Goal: Task Accomplishment & Management: Complete application form

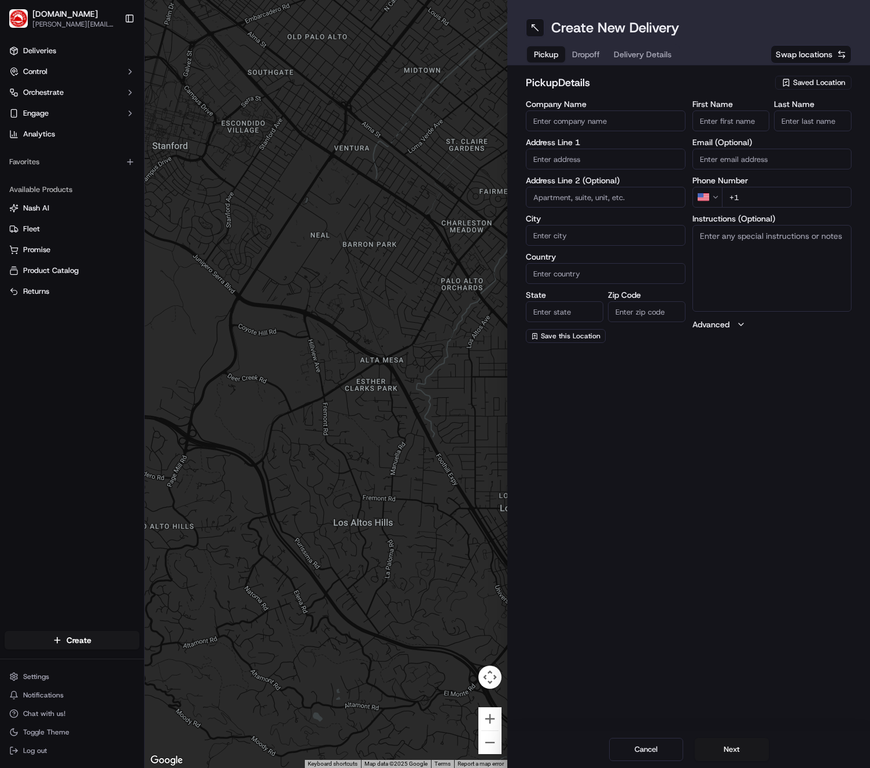
click at [800, 84] on span "Saved Location" at bounding box center [819, 83] width 52 height 10
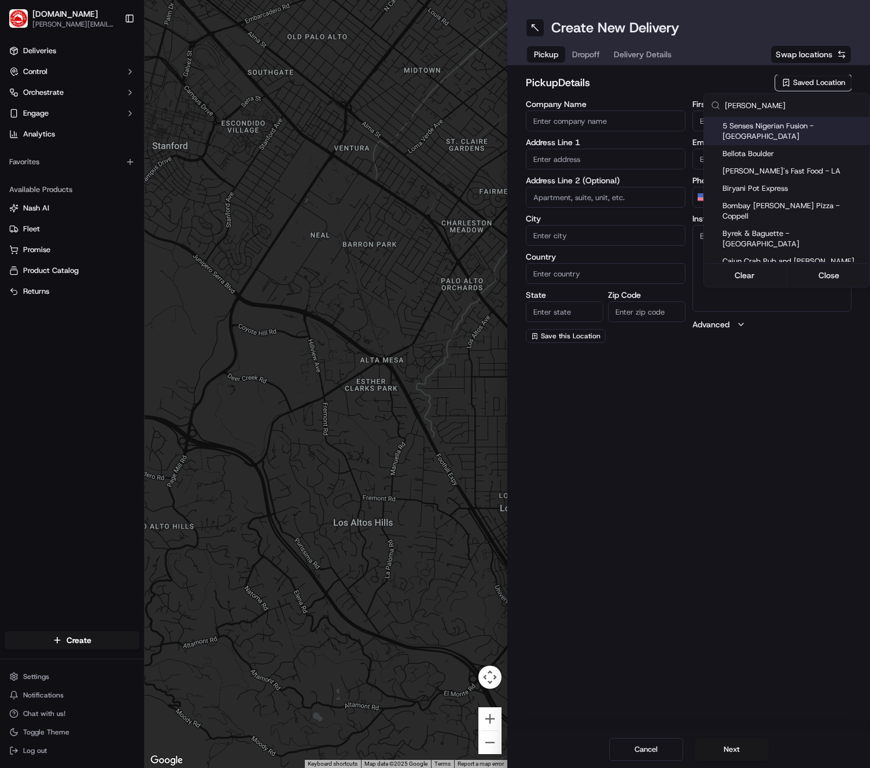
type input "southern"
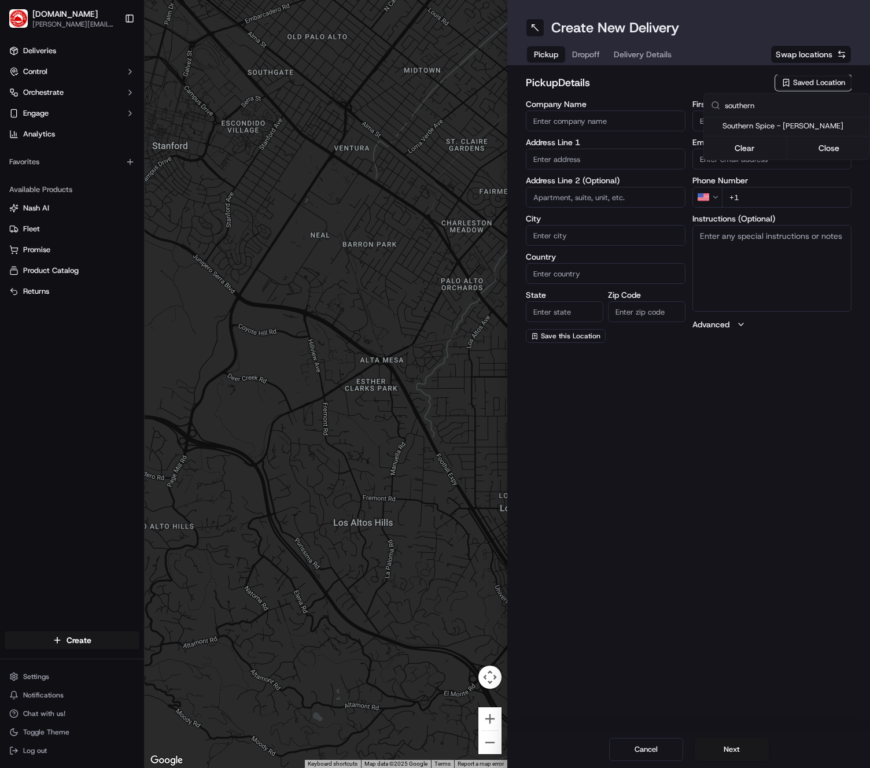
type input "Southern Spice - [PERSON_NAME]"
type input "[STREET_ADDRESS]"
type input "[PERSON_NAME]"
type input "US"
type input "[GEOGRAPHIC_DATA]"
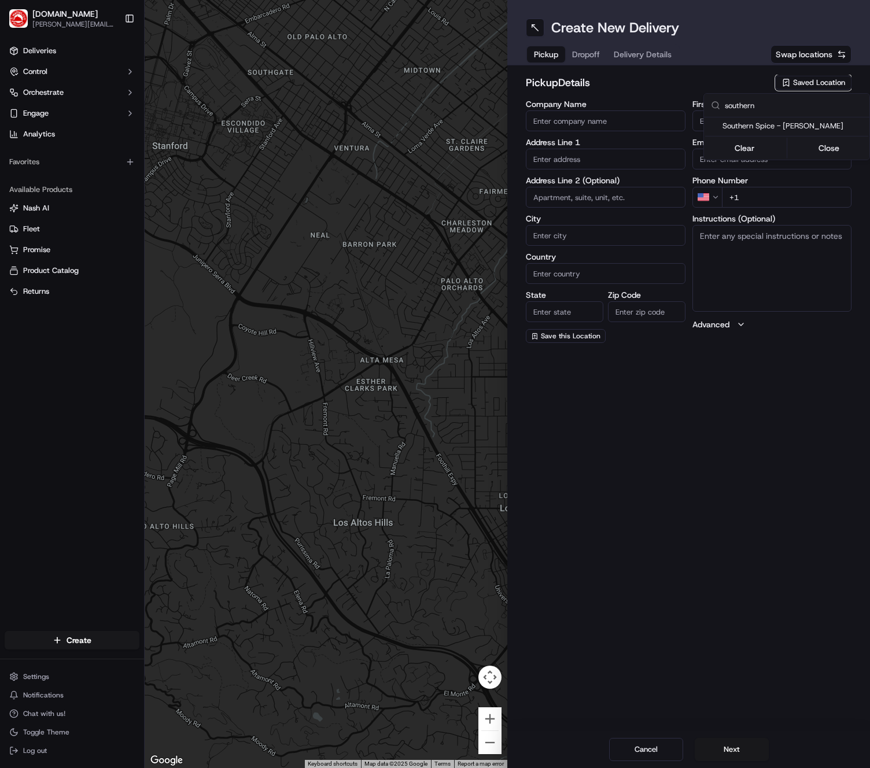
type input "75039"
type input "[PERSON_NAME]"
type input "[PHONE_NUMBER]"
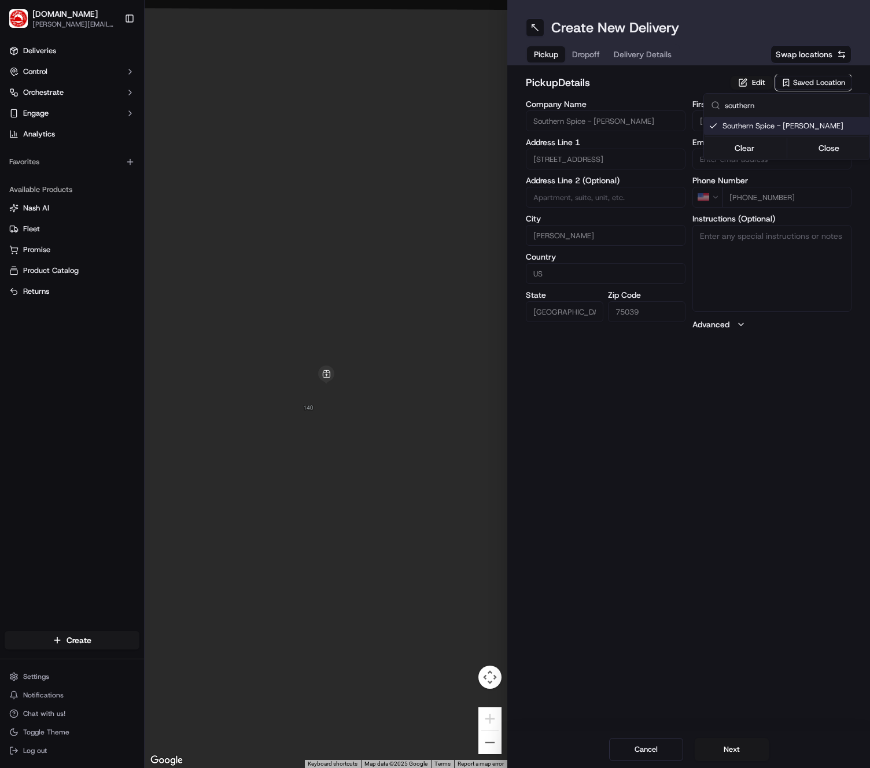
type input "southern"
drag, startPoint x: 783, startPoint y: 395, endPoint x: 785, endPoint y: 377, distance: 17.4
click at [783, 395] on html "[DOMAIN_NAME] [PERSON_NAME][DOMAIN_NAME][EMAIL_ADDRESS][PERSON_NAME][DOMAIN_NAM…" at bounding box center [435, 384] width 870 height 768
click at [747, 80] on button "Edit" at bounding box center [752, 83] width 42 height 14
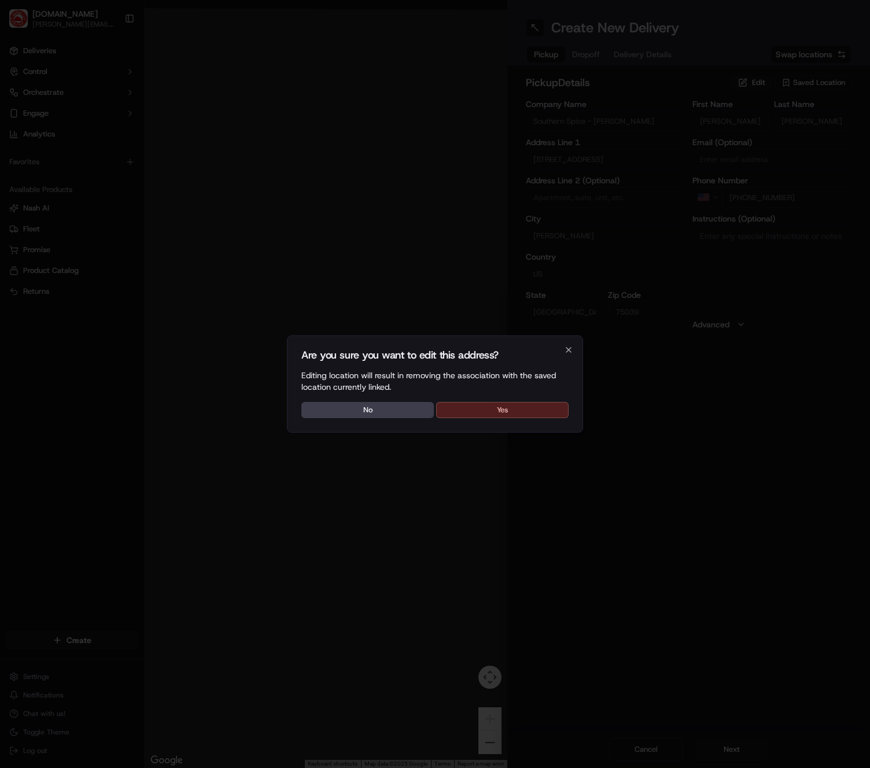
click at [488, 416] on button "Yes" at bounding box center [502, 410] width 132 height 16
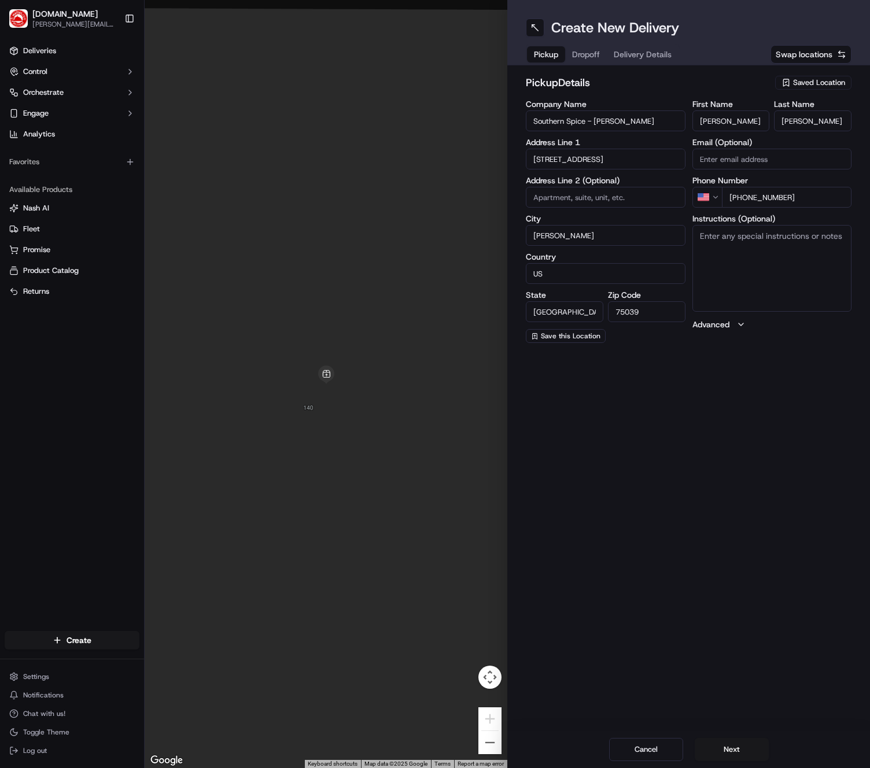
click at [745, 235] on textarea "Instructions (Optional)" at bounding box center [773, 268] width 160 height 87
type textarea "You are picking up an order for "Genese L" from [DOMAIN_NAME]. There will be 1-…"
click at [752, 758] on button "Next" at bounding box center [732, 749] width 74 height 23
click at [822, 85] on span "Saved Location" at bounding box center [819, 83] width 52 height 10
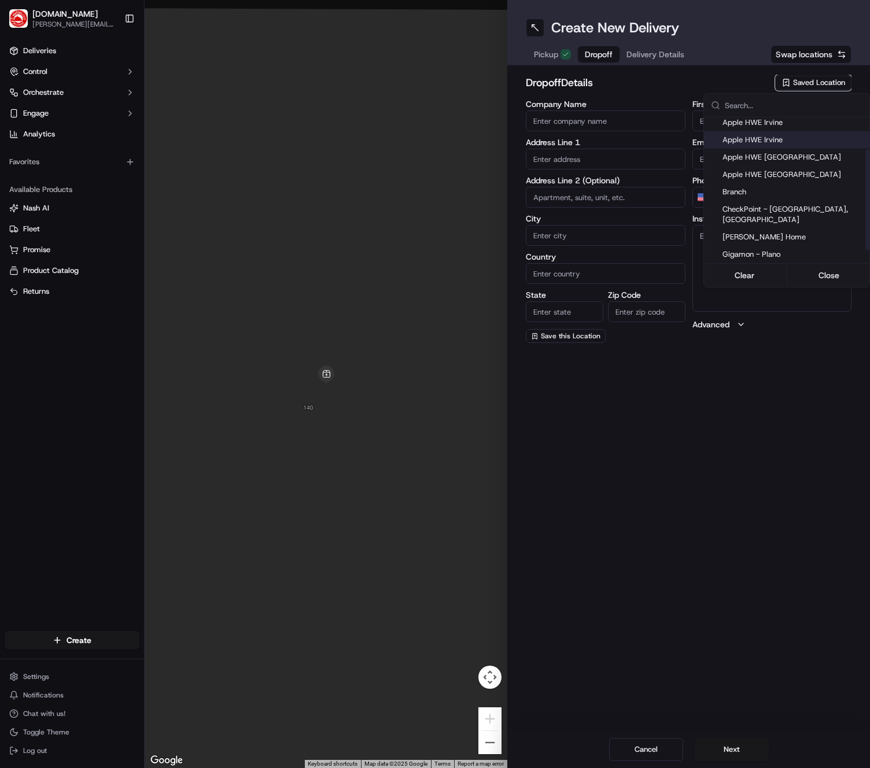
scroll to position [64, 0]
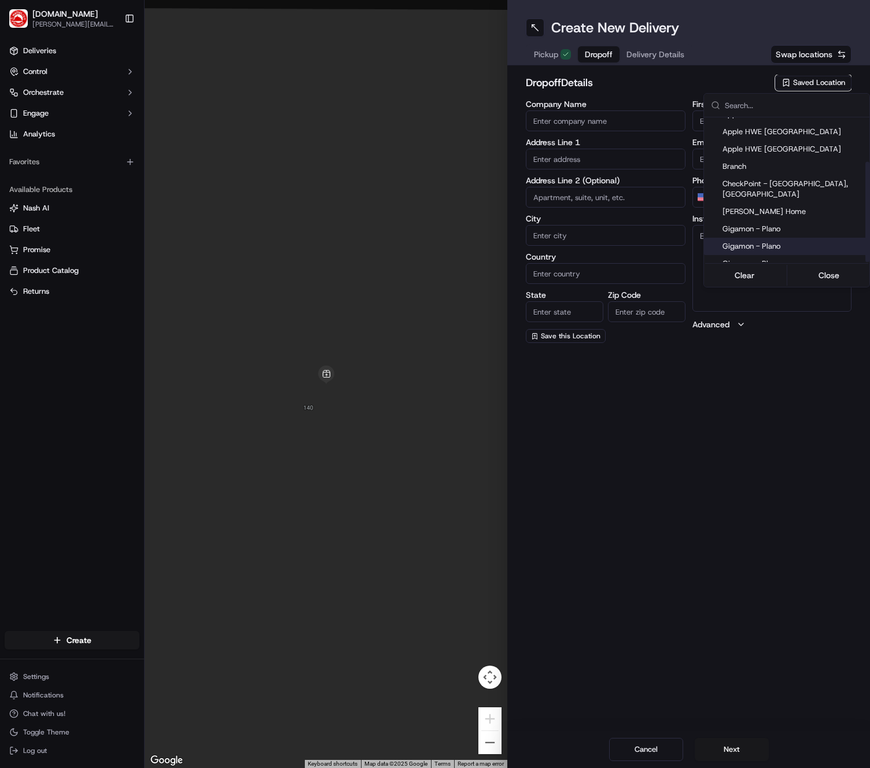
click at [785, 241] on span "Gigamon - Plano" at bounding box center [794, 246] width 142 height 10
type input "Gigamon - Plano"
type input "[STREET_ADDRESS][PERSON_NAME]"
type input "office [STREET_ADDRESS]"
type input "Plano"
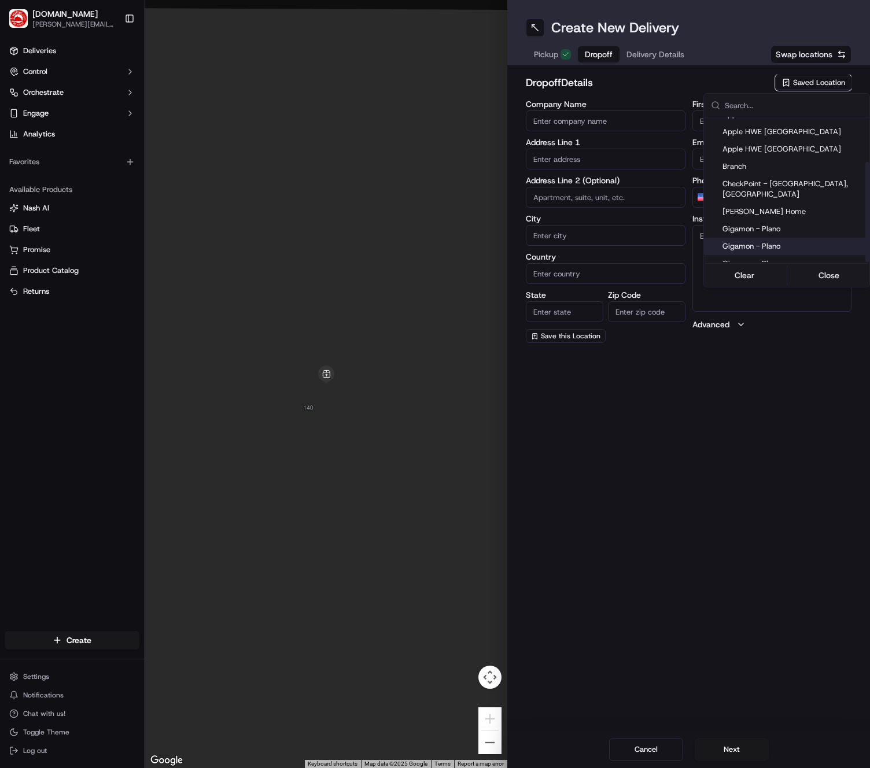
type input "US"
type input "[GEOGRAPHIC_DATA]"
type input "75093"
type input "Genese"
type input "[PERSON_NAME]"
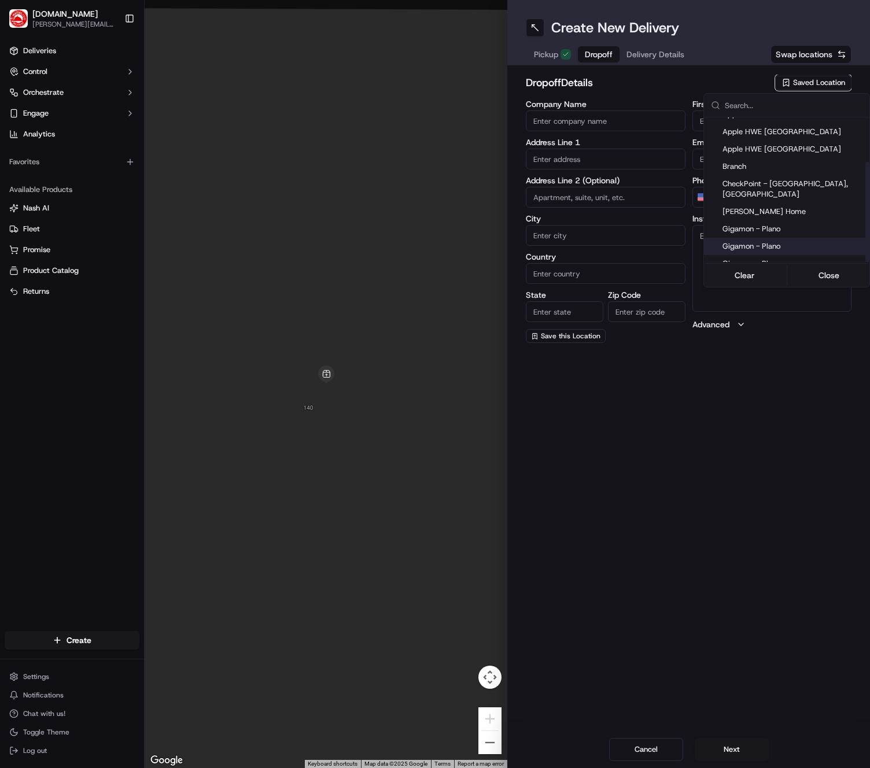
type input "[PHONE_NUMBER]"
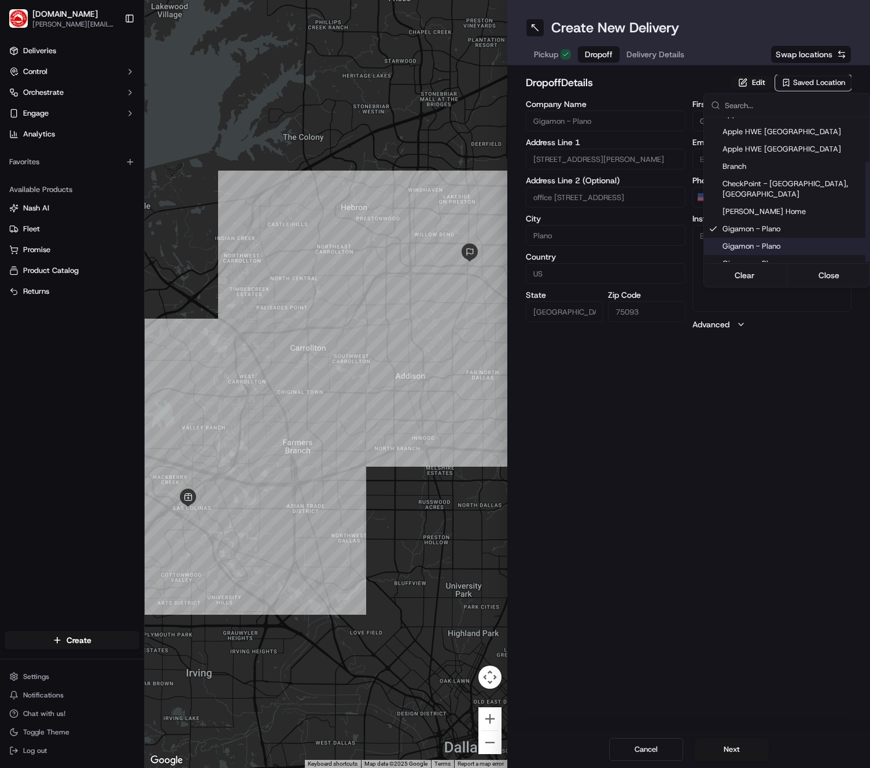
click at [785, 241] on span "Gigamon - Plano" at bounding box center [794, 246] width 142 height 10
drag, startPoint x: 733, startPoint y: 396, endPoint x: 779, endPoint y: 98, distance: 301.5
click at [733, 395] on html "[DOMAIN_NAME] [PERSON_NAME][DOMAIN_NAME][EMAIL_ADDRESS][PERSON_NAME][DOMAIN_NAM…" at bounding box center [435, 384] width 870 height 768
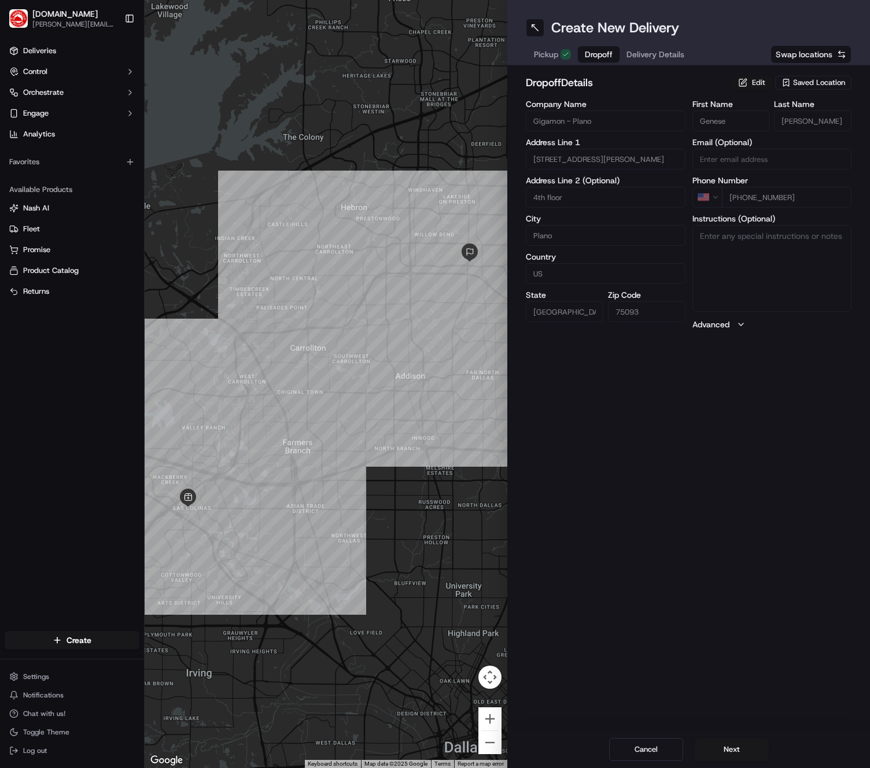
click at [753, 84] on button "Edit" at bounding box center [752, 83] width 42 height 14
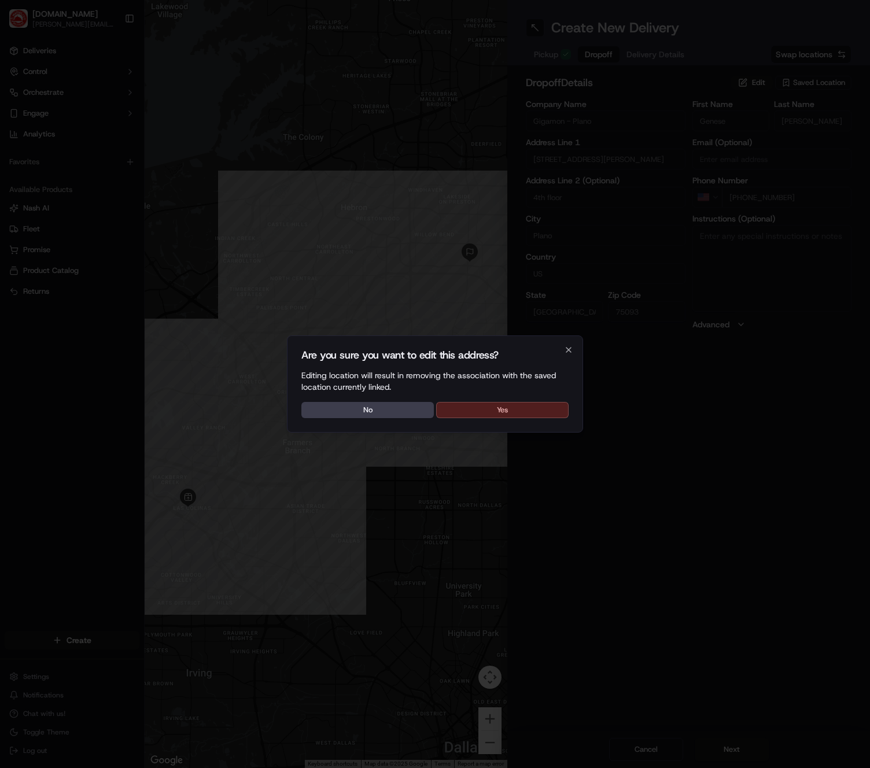
click at [508, 415] on button "Yes" at bounding box center [502, 410] width 132 height 16
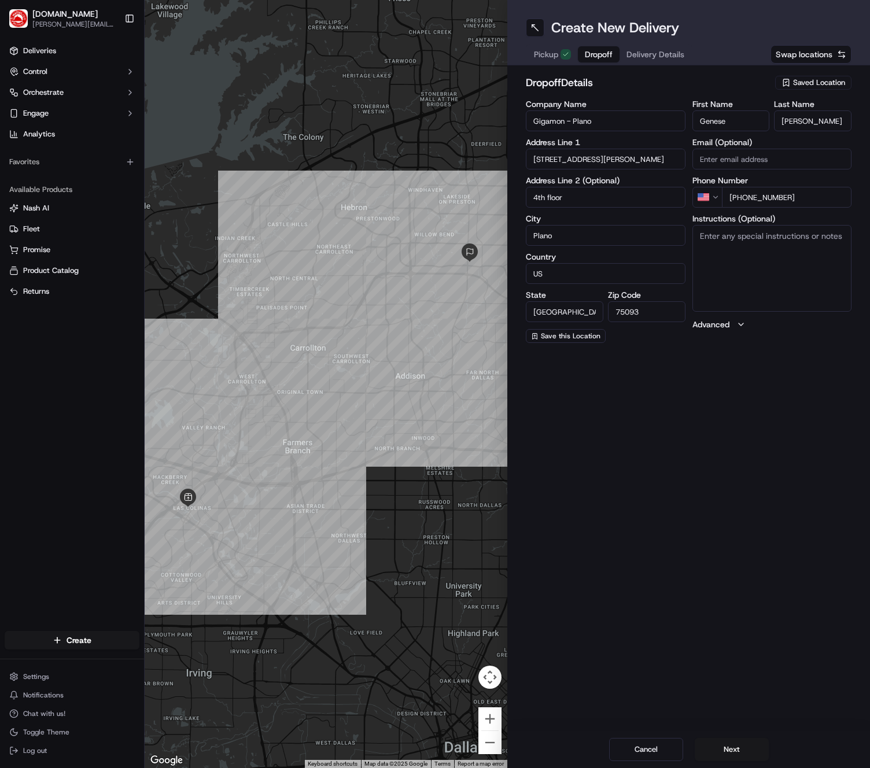
click at [591, 204] on input "4th floor" at bounding box center [606, 197] width 160 height 21
type input "4th floor KITCHEN"
click at [724, 245] on textarea "Instructions (Optional)" at bounding box center [773, 268] width 160 height 87
paste textarea "Deliver food to the 4th floor Kitchen. If no room in the kitchen, deliver to of…"
drag, startPoint x: 789, startPoint y: 238, endPoint x: 836, endPoint y: 236, distance: 47.5
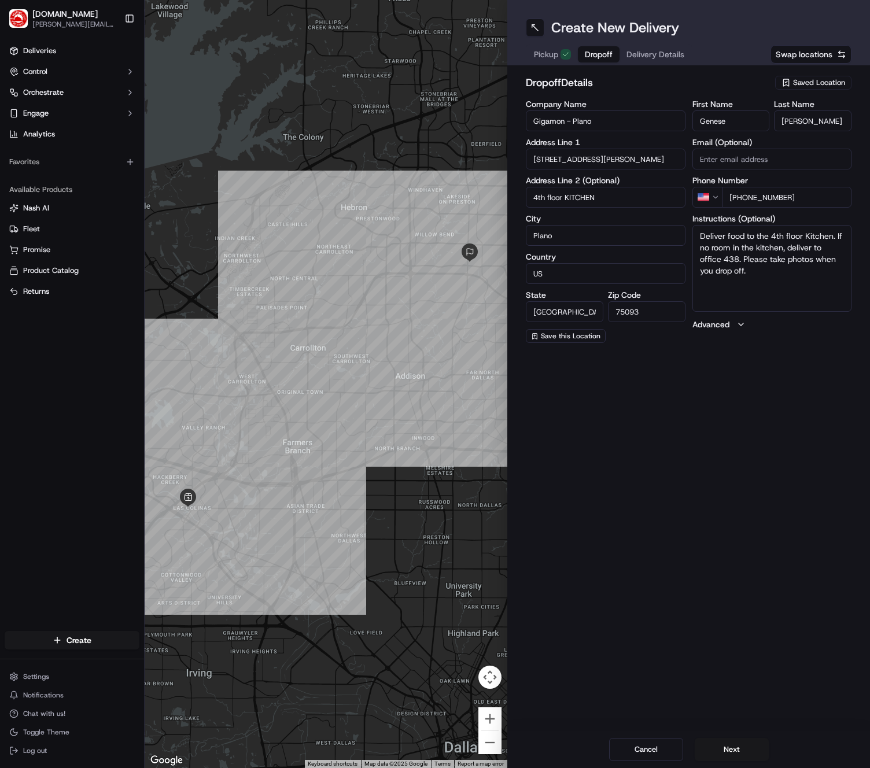
click at [820, 238] on textarea "Deliver food to the 4th floor Kitchen. If no room in the kitchen, deliver to of…" at bounding box center [773, 268] width 160 height 87
click at [838, 235] on textarea "Deliver food to the 4th floor Kitchen. If no room in the kitchen, deliver to of…" at bounding box center [773, 268] width 160 height 87
drag, startPoint x: 833, startPoint y: 235, endPoint x: 774, endPoint y: 238, distance: 58.5
click at [774, 238] on textarea "Deliver food to the 4th floor Kitchen. If no room in the kitchen, deliver to of…" at bounding box center [773, 268] width 160 height 87
type textarea "Deliver food to the 4TH FLOOR KITCHEN. If no room in the kitchen, deliver to of…"
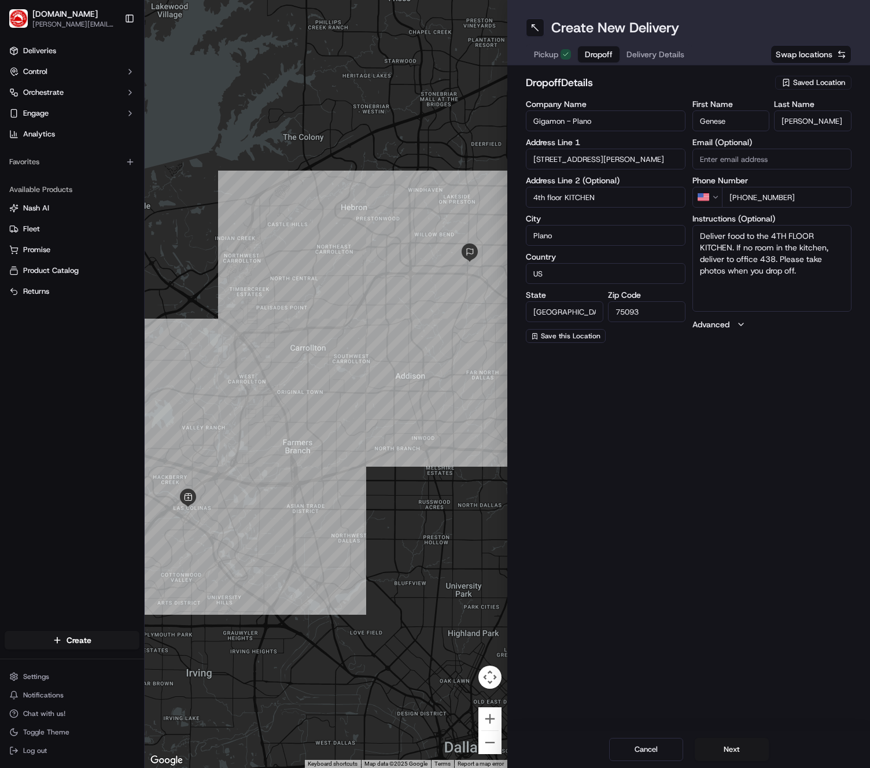
click at [723, 478] on div "Create New Delivery Pickup Dropoff Delivery Details Swap locations dropoff Deta…" at bounding box center [688, 384] width 363 height 768
click at [728, 742] on button "Next" at bounding box center [732, 749] width 74 height 23
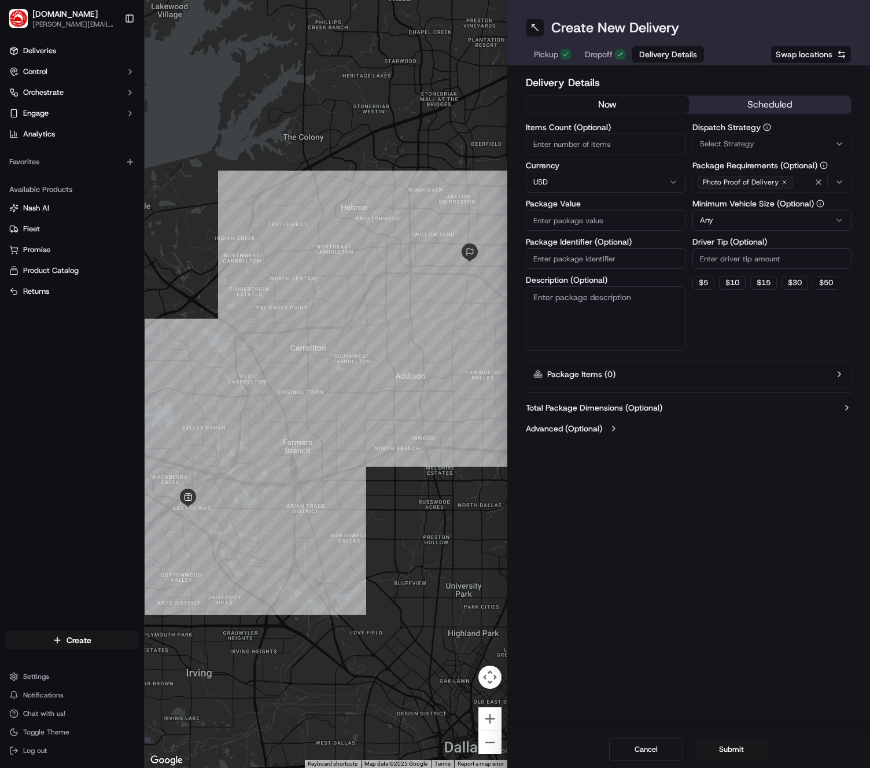
click at [767, 102] on button "scheduled" at bounding box center [770, 104] width 163 height 17
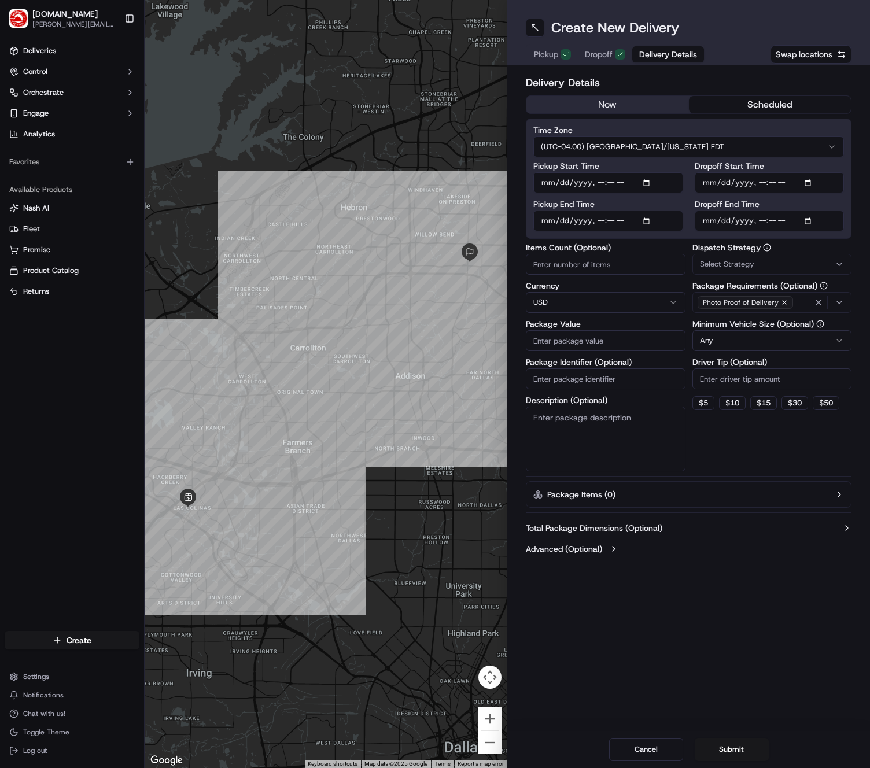
click at [649, 141] on html "[DOMAIN_NAME] [PERSON_NAME][DOMAIN_NAME][EMAIL_ADDRESS][PERSON_NAME][DOMAIN_NAM…" at bounding box center [435, 384] width 870 height 768
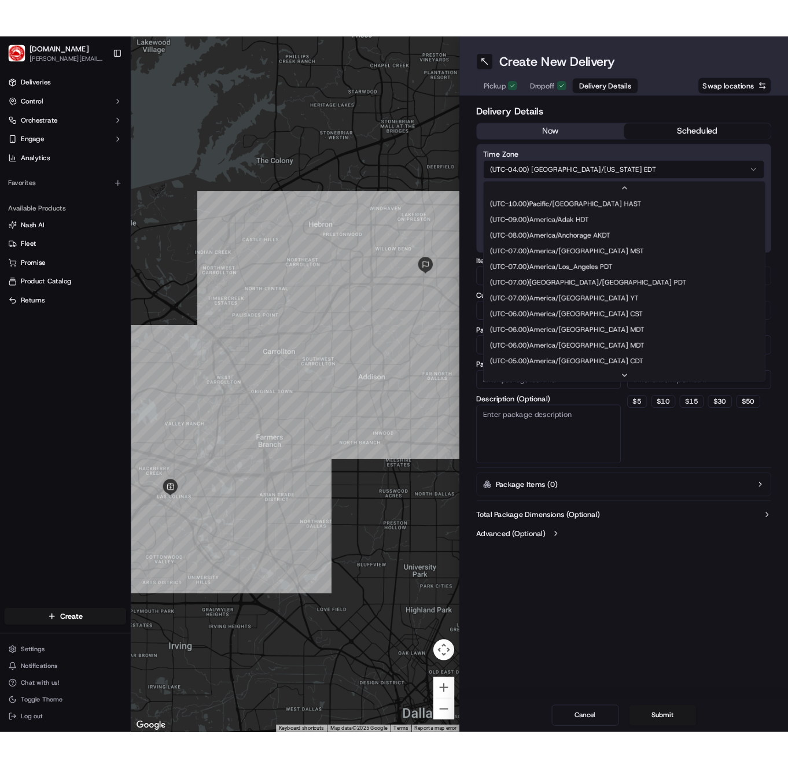
scroll to position [87, 0]
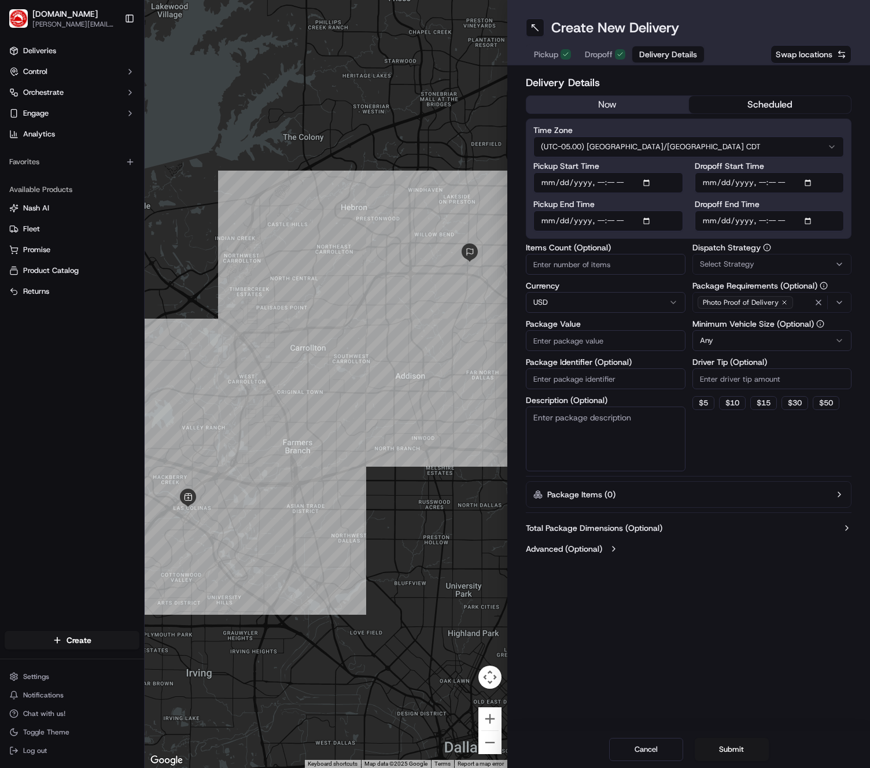
click at [650, 183] on input "Pickup Start Time" at bounding box center [608, 182] width 150 height 21
type input "[DATE]T11:20"
click at [678, 167] on label "Pickup Start Time" at bounding box center [608, 166] width 150 height 8
click at [678, 172] on input "Pickup Start Time" at bounding box center [608, 182] width 150 height 21
click at [653, 220] on input "Pickup End Time" at bounding box center [608, 221] width 150 height 21
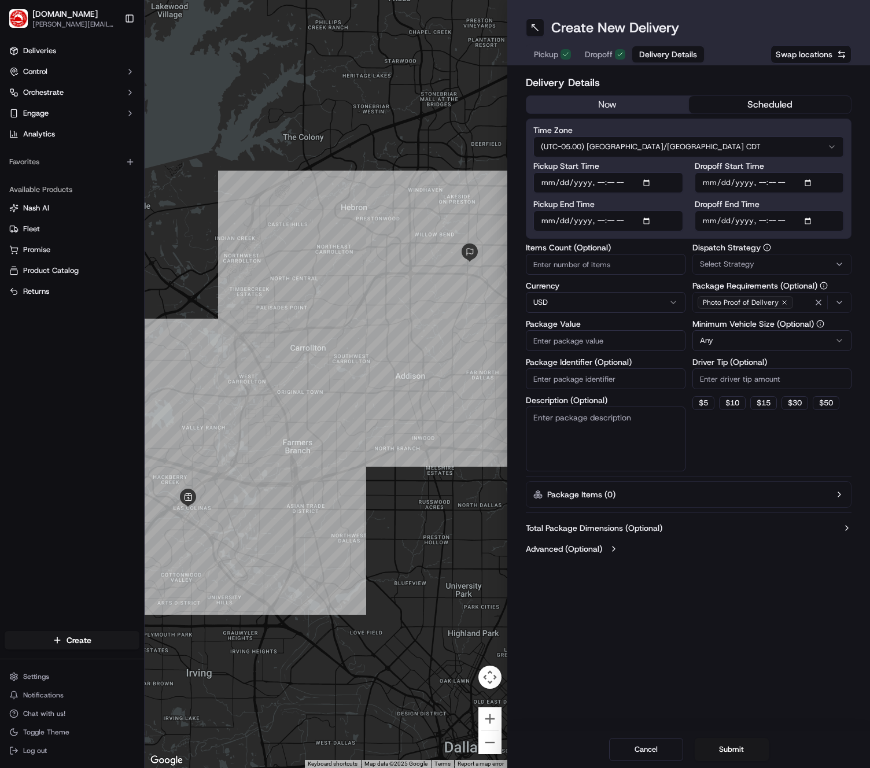
type input "[DATE]T11:30"
click at [688, 213] on div "Pickup Start Time Pickup End Time Dropoff Start Time Dropoff End Time" at bounding box center [688, 196] width 311 height 69
click at [807, 181] on input "Dropoff Start Time" at bounding box center [770, 182] width 150 height 21
click at [811, 183] on input "Dropoff Start Time" at bounding box center [770, 182] width 150 height 21
type input "[DATE]T11:50"
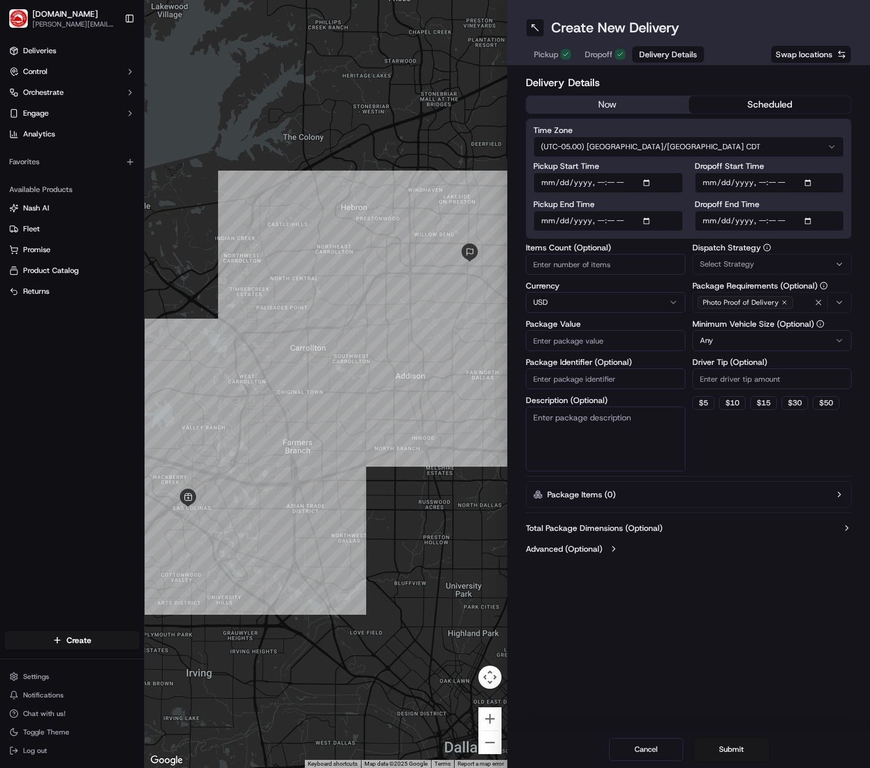
click at [841, 168] on label "Dropoff Start Time" at bounding box center [770, 166] width 150 height 8
click at [841, 172] on input "Dropoff Start Time" at bounding box center [770, 182] width 150 height 21
click at [817, 218] on input "Dropoff End Time" at bounding box center [770, 221] width 150 height 21
click at [815, 219] on input "Dropoff End Time" at bounding box center [770, 221] width 150 height 21
type input "[DATE]T12:00"
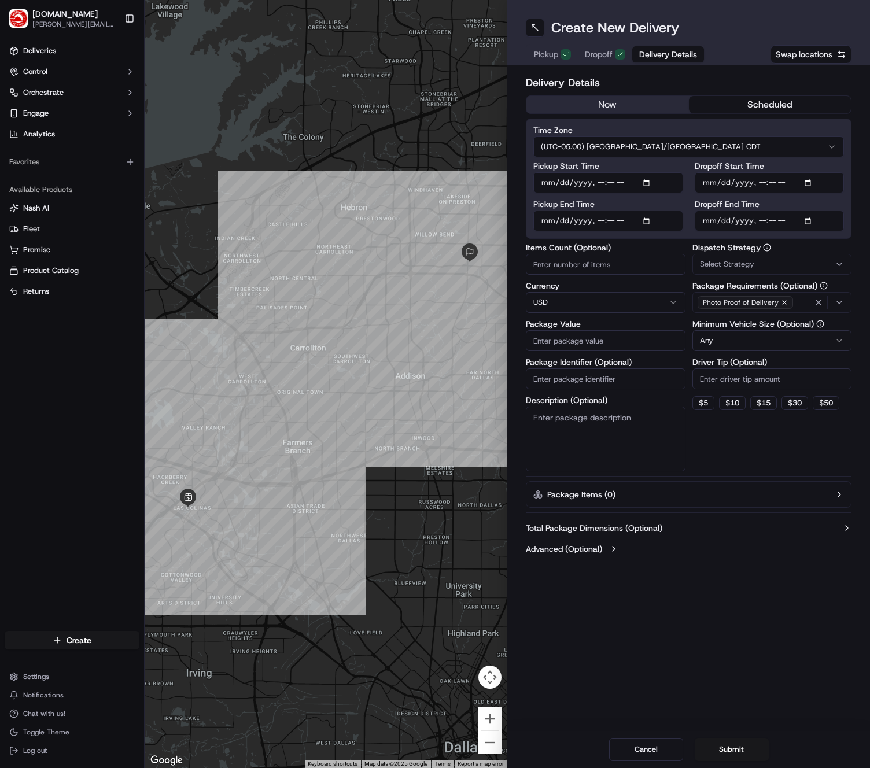
click at [835, 203] on label "Dropoff End Time" at bounding box center [770, 204] width 150 height 8
click at [835, 211] on input "Dropoff End Time" at bounding box center [770, 221] width 150 height 21
drag, startPoint x: 751, startPoint y: 264, endPoint x: 756, endPoint y: 275, distance: 11.4
click at [751, 264] on span "Select Strategy" at bounding box center [727, 264] width 54 height 10
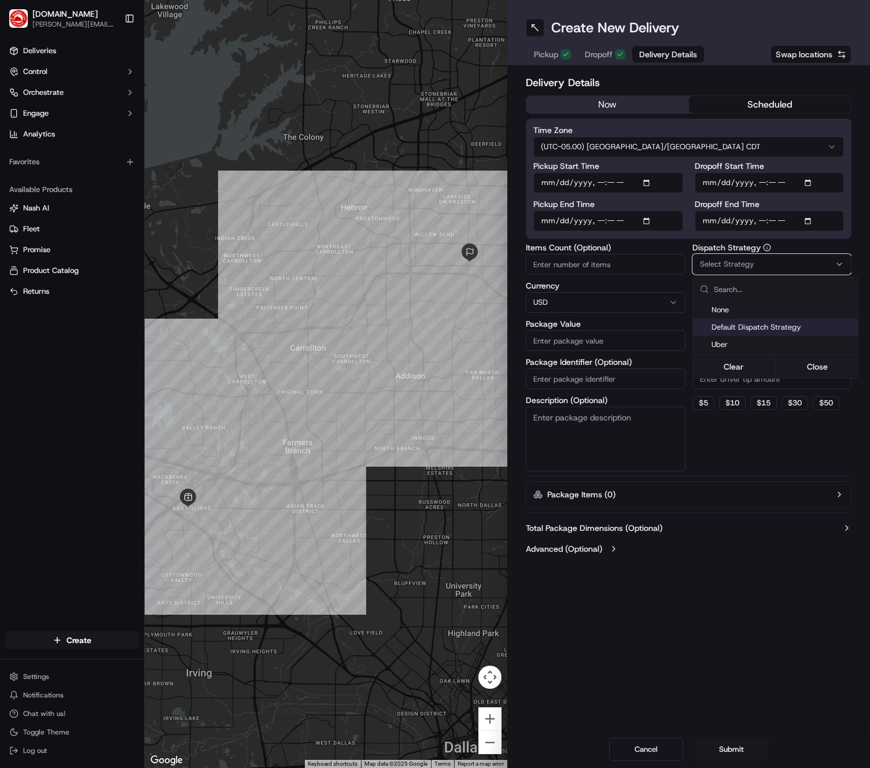
click at [742, 325] on span "Default Dispatch Strategy" at bounding box center [783, 327] width 142 height 10
click at [690, 249] on html "[DOMAIN_NAME] [PERSON_NAME][DOMAIN_NAME][EMAIL_ADDRESS][PERSON_NAME][DOMAIN_NAM…" at bounding box center [435, 384] width 870 height 768
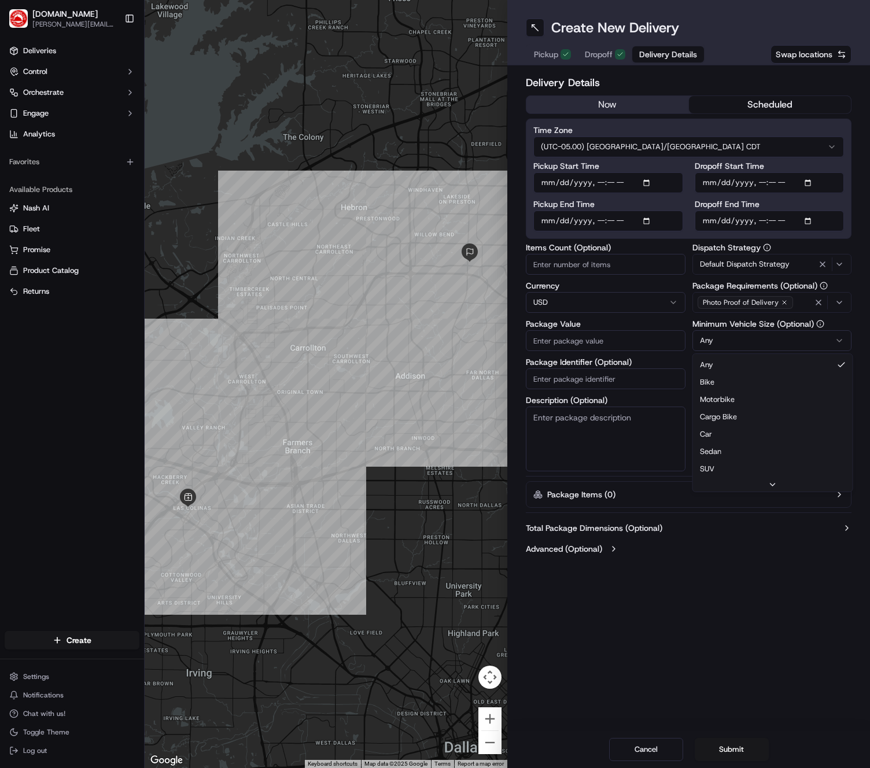
click at [734, 341] on html "[DOMAIN_NAME] [PERSON_NAME][DOMAIN_NAME][EMAIL_ADDRESS][PERSON_NAME][DOMAIN_NAM…" at bounding box center [435, 384] width 870 height 768
click at [658, 324] on html "[DOMAIN_NAME] [PERSON_NAME][DOMAIN_NAME][EMAIL_ADDRESS][PERSON_NAME][DOMAIN_NAM…" at bounding box center [435, 384] width 870 height 768
click at [624, 338] on input "Package Value" at bounding box center [606, 340] width 160 height 21
type input "30"
click at [770, 408] on button "$ 15" at bounding box center [763, 403] width 27 height 14
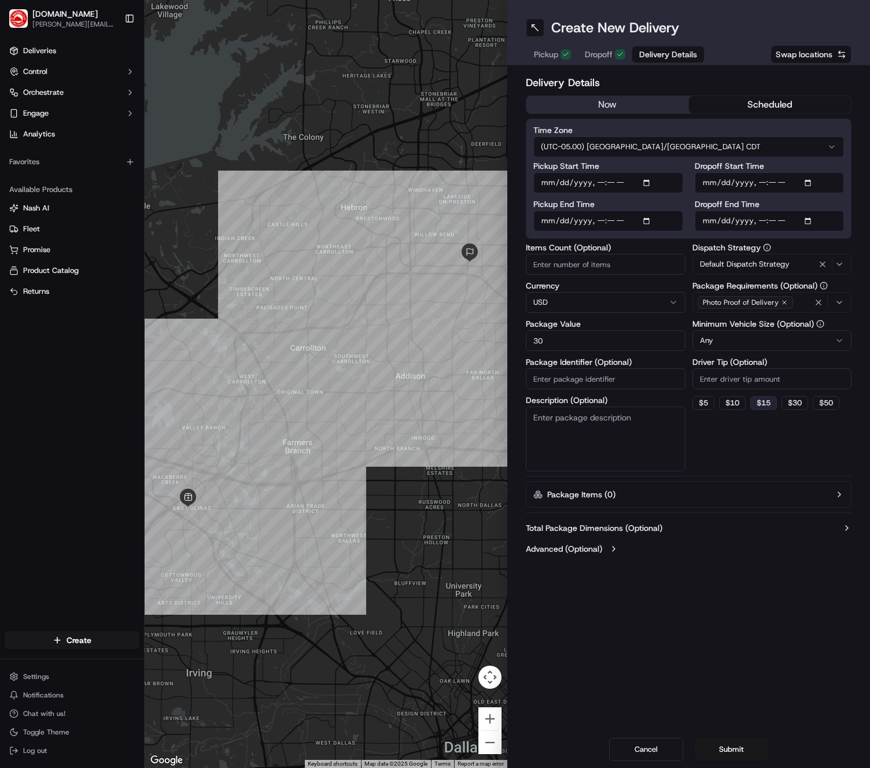
type input "15"
click at [718, 748] on button "Submit" at bounding box center [732, 749] width 74 height 23
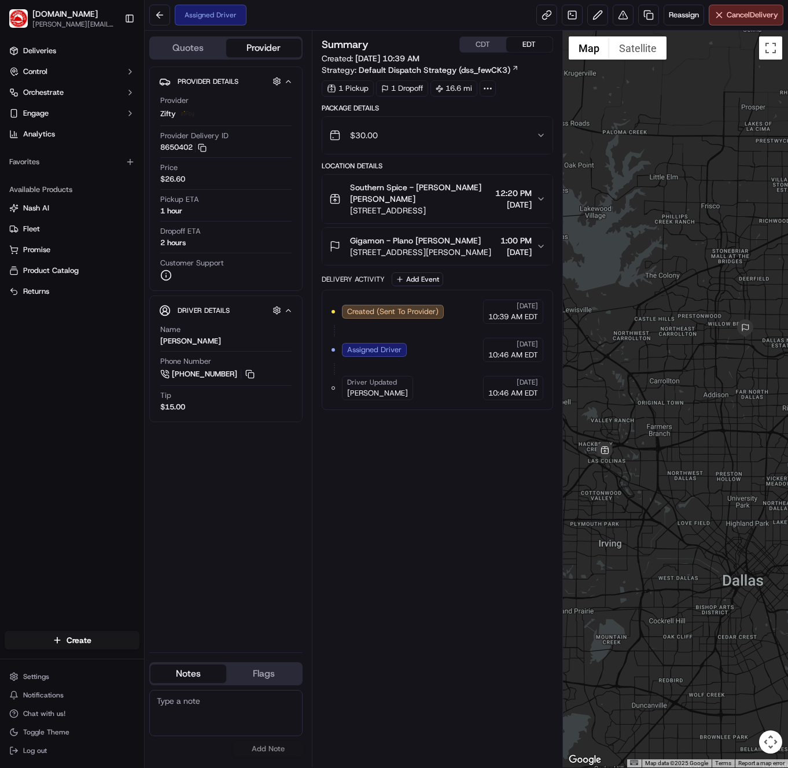
click at [491, 501] on div "Summary CDT EDT Created: [DATE] 10:39 AM Strategy: Default Dispatch Strategy (d…" at bounding box center [437, 399] width 231 height 726
click at [246, 376] on button at bounding box center [250, 374] width 13 height 13
